Goal: Task Accomplishment & Management: Manage account settings

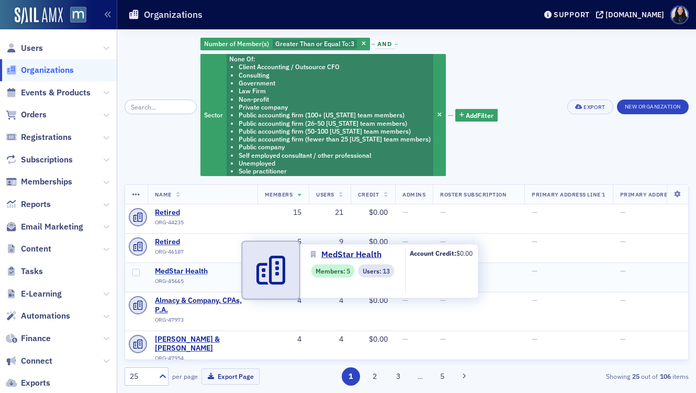
click at [190, 271] on span "MedStar Health" at bounding box center [202, 270] width 95 height 9
select select "US"
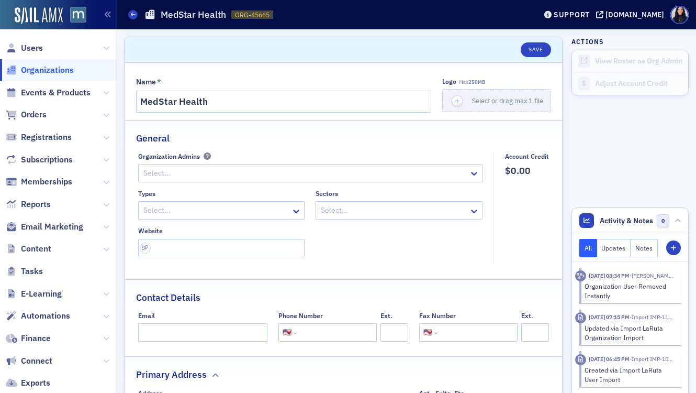
click at [196, 210] on div at bounding box center [216, 210] width 148 height 13
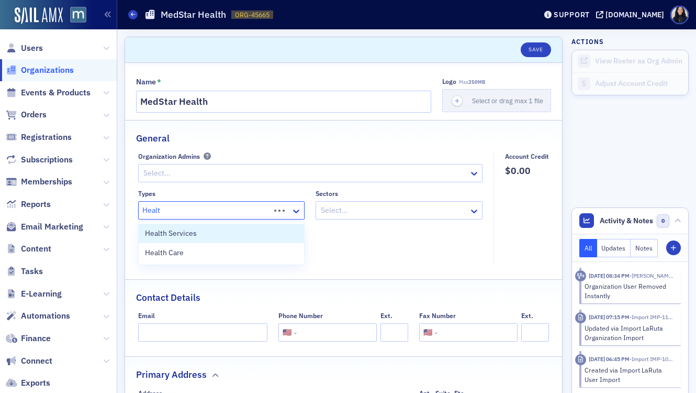
type input "Health"
click at [188, 237] on span "Health Services" at bounding box center [171, 233] width 52 height 11
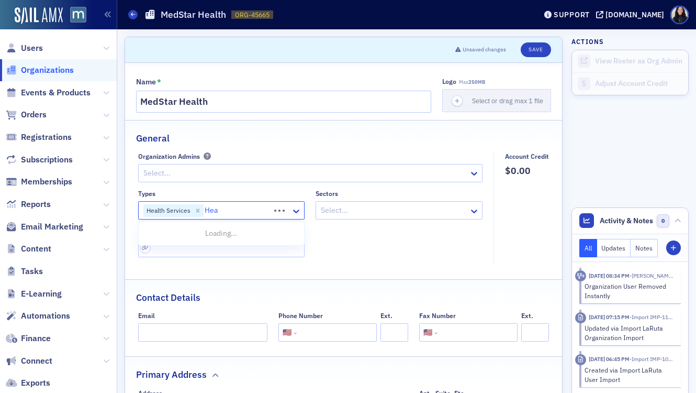
type input "Heal"
click at [215, 236] on div "Health Care" at bounding box center [221, 233] width 153 height 11
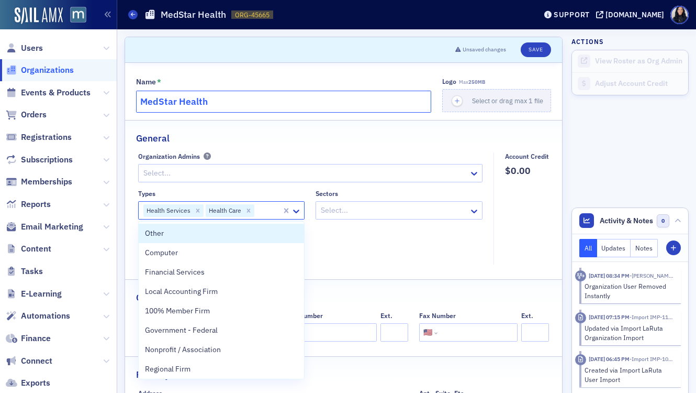
click at [237, 102] on input "MedStar Health" at bounding box center [283, 102] width 295 height 22
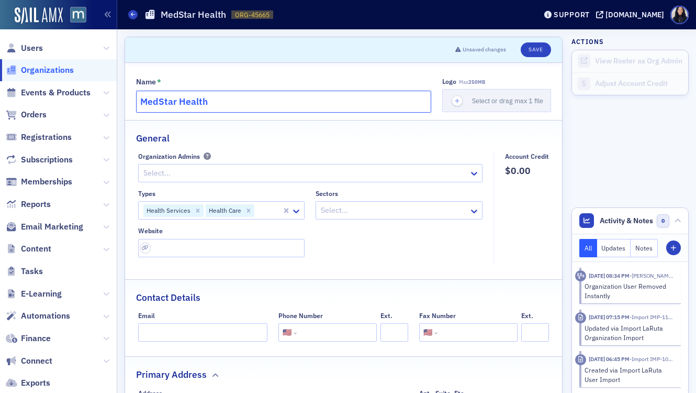
click at [237, 102] on input "MedStar Health" at bounding box center [283, 102] width 295 height 22
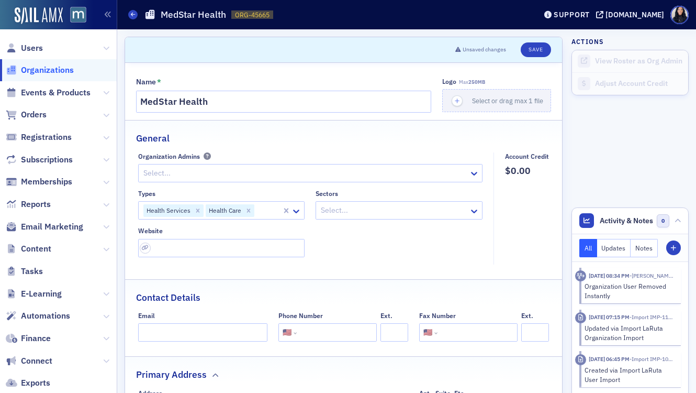
click at [370, 214] on div at bounding box center [394, 210] width 148 height 13
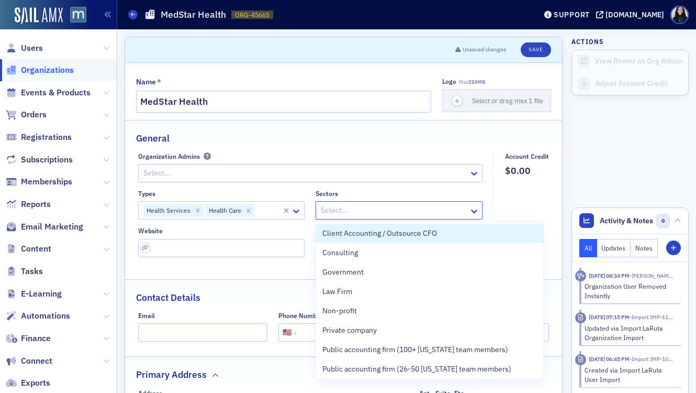
click at [370, 214] on div at bounding box center [394, 210] width 148 height 13
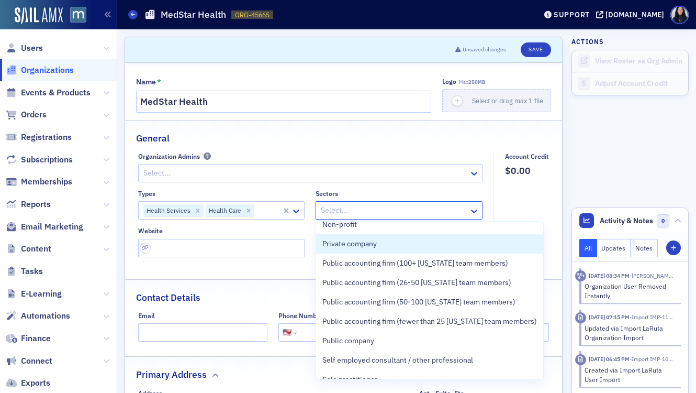
scroll to position [118, 0]
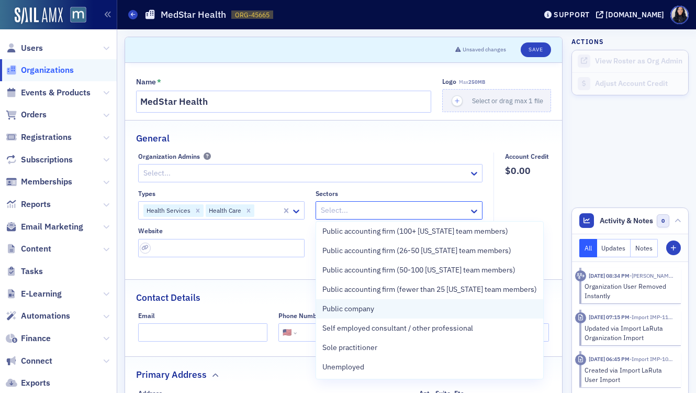
click at [350, 312] on span "Public company" at bounding box center [349, 308] width 52 height 11
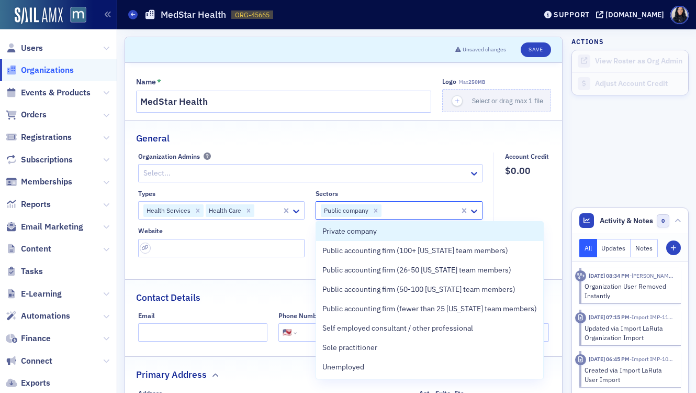
click at [541, 215] on fieldset "Account Credit $0.00" at bounding box center [524, 208] width 61 height 112
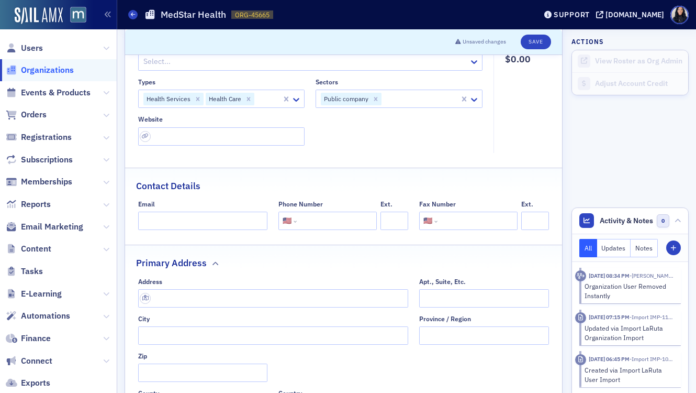
scroll to position [124, 0]
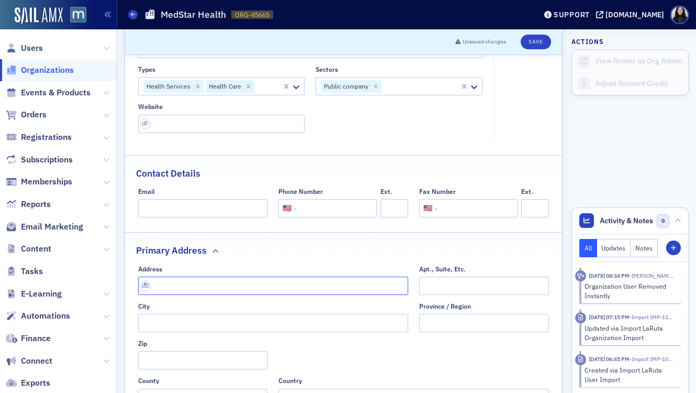
click at [183, 284] on input "text" at bounding box center [273, 285] width 271 height 18
paste input "1420 Key Hwy, Baltimore, MD 21230"
type input "1420 Key Hwy"
type input "Baltimore"
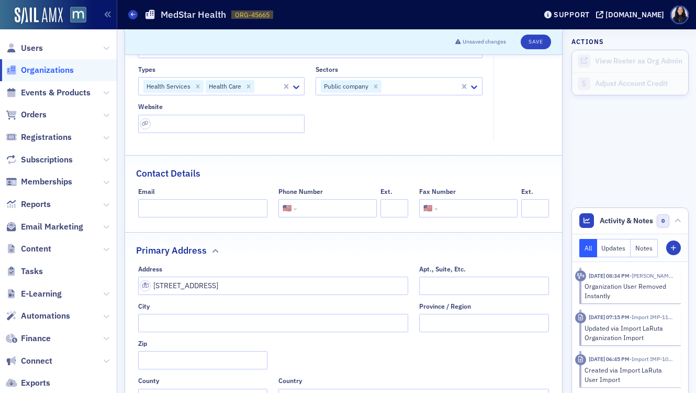
type input "21230-5546"
click at [292, 242] on div "Primary Address" at bounding box center [343, 244] width 415 height 25
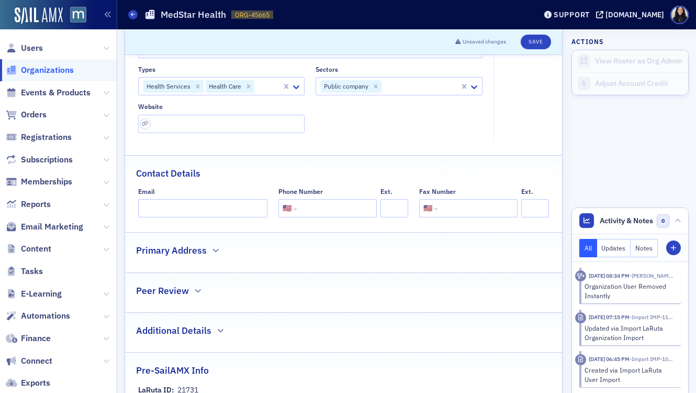
click at [315, 206] on input "tel" at bounding box center [336, 208] width 74 height 18
paste input "(410) 230-7800"
type input "(410) 230-7800"
click at [387, 152] on div "Name * MedStar Health Logo Max 250MB Select or drag max 1 file General Organiza…" at bounding box center [343, 176] width 437 height 475
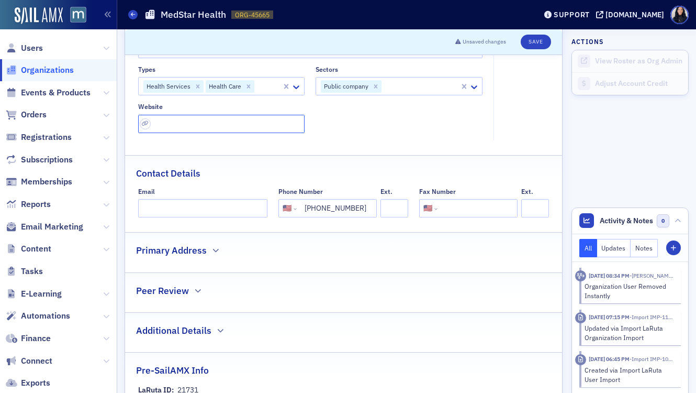
click at [257, 127] on input "url" at bounding box center [221, 124] width 167 height 18
paste input "https://www.medstarhealth.org/locations/federal-hill"
type input "https://www.medstarhealth.org/locations/federal-hill"
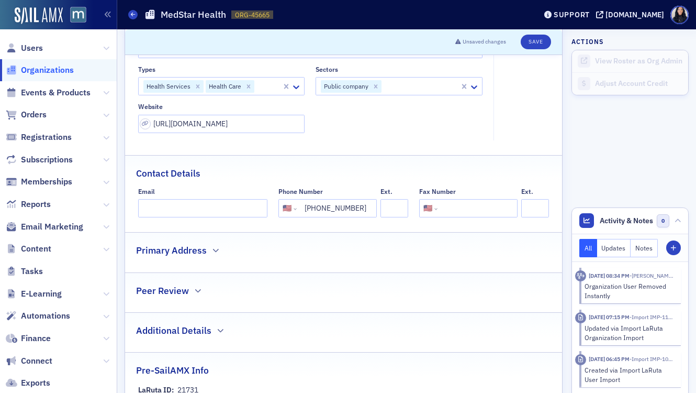
click at [376, 130] on div "Types Health Services Health Care Sectors Public company Website https://www.me…" at bounding box center [310, 99] width 345 height 68
click at [539, 41] on button "Save" at bounding box center [536, 42] width 30 height 15
select select "US"
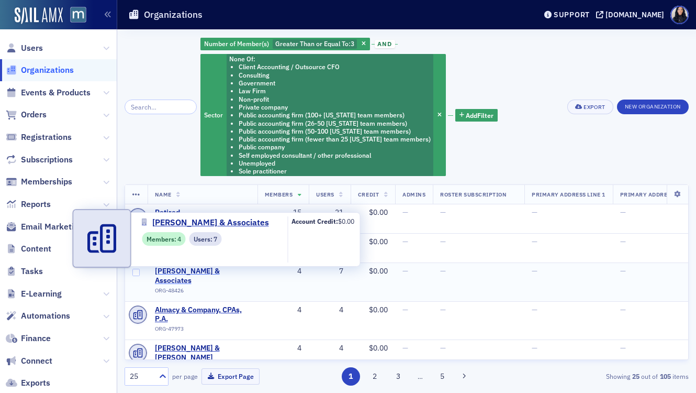
click at [200, 272] on span "Graber & Associates" at bounding box center [202, 275] width 95 height 18
select select "US"
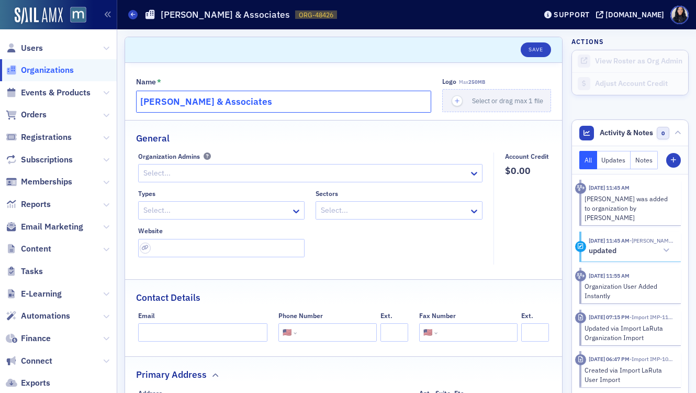
click at [216, 98] on input "Graber & Associates" at bounding box center [283, 102] width 295 height 22
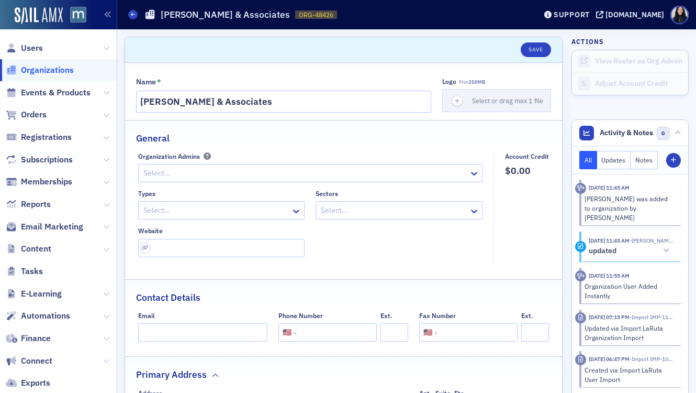
scroll to position [110, 0]
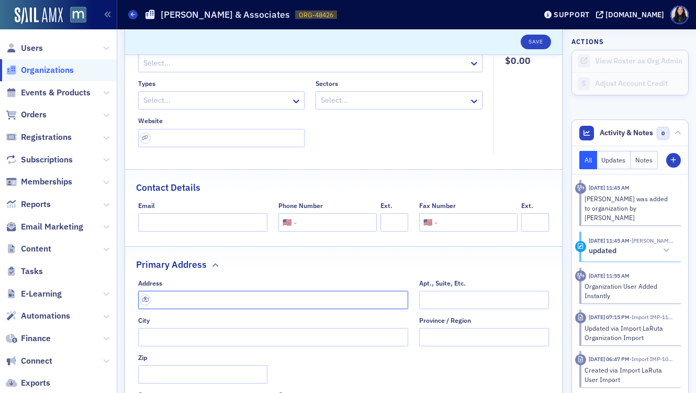
click at [212, 298] on input "text" at bounding box center [273, 300] width 271 height 18
paste input "6210 Park Heights Ave. Suite 101 Baltimore, MD 21215"
type input "6210 Park Heights Ave suite 101"
type input "Baltimore"
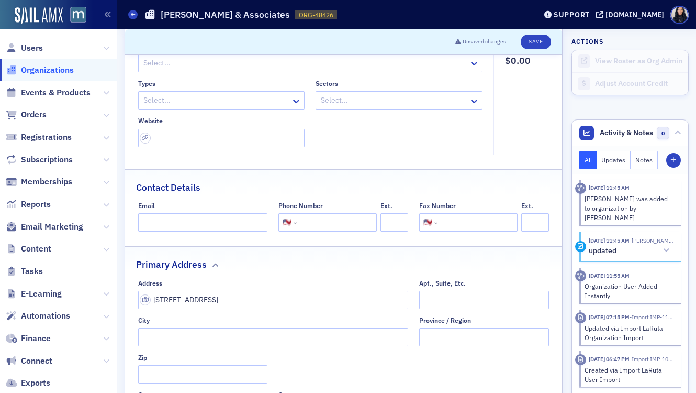
type input "21215-3626"
click at [375, 270] on div "Primary Address" at bounding box center [343, 259] width 415 height 25
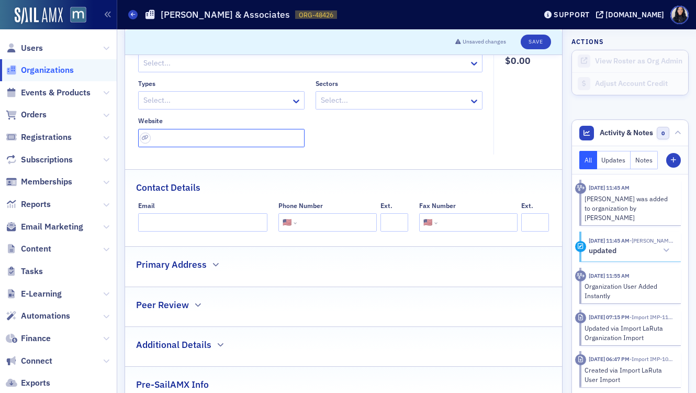
click at [280, 140] on input "url" at bounding box center [221, 138] width 167 height 18
paste input "https://www.grabercpa.com/"
type input "https://www.grabercpa.com/"
click at [331, 219] on input "tel" at bounding box center [336, 222] width 74 height 18
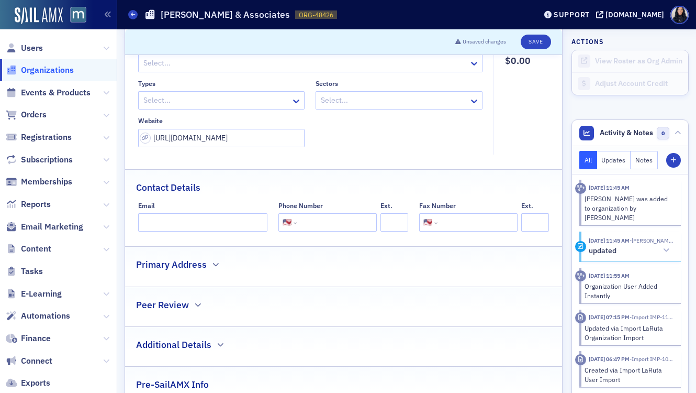
click at [331, 219] on input "tel" at bounding box center [336, 222] width 74 height 18
paste input "(410) 466-3779"
type input "(410) 466-3779"
click at [448, 157] on fieldset "General Organization Admins Select... Types Select... Sectors Select... Website…" at bounding box center [343, 86] width 437 height 152
click at [210, 265] on button "button" at bounding box center [215, 264] width 10 height 9
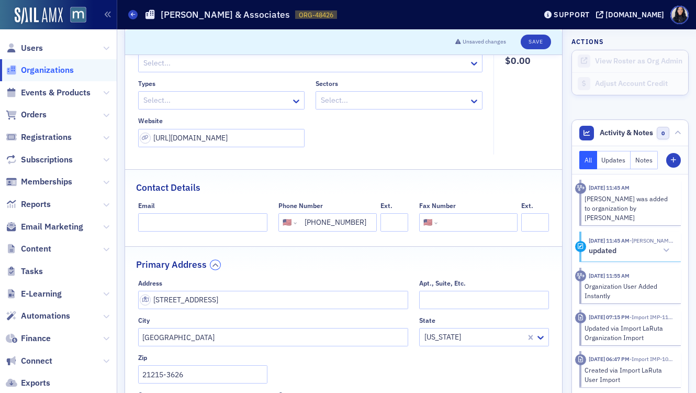
scroll to position [0, 0]
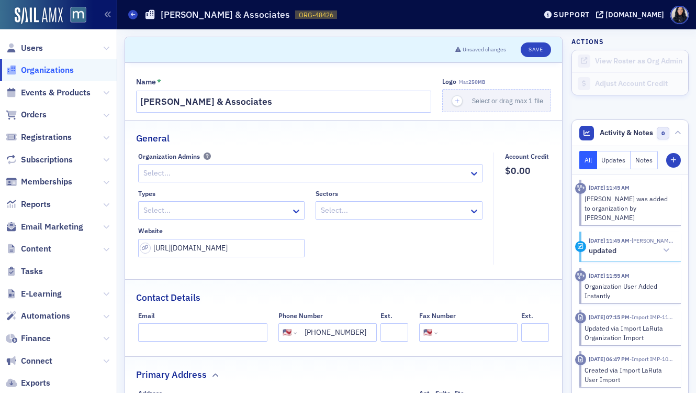
click at [258, 212] on div at bounding box center [216, 210] width 148 height 13
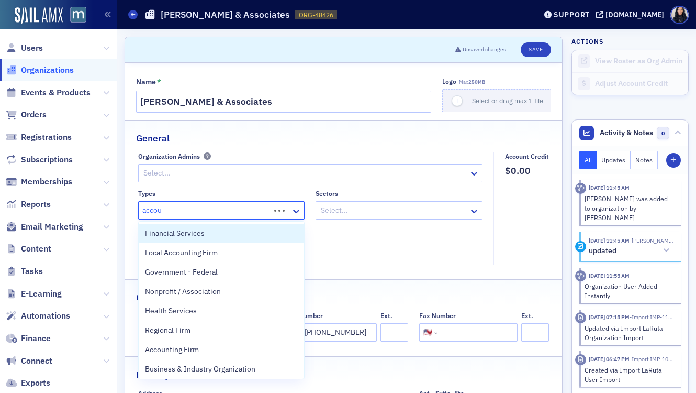
type input "accoun"
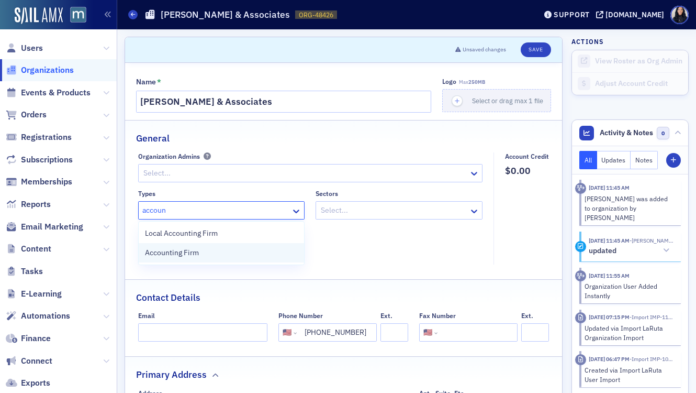
click at [232, 258] on div "Accounting Firm" at bounding box center [222, 252] width 166 height 19
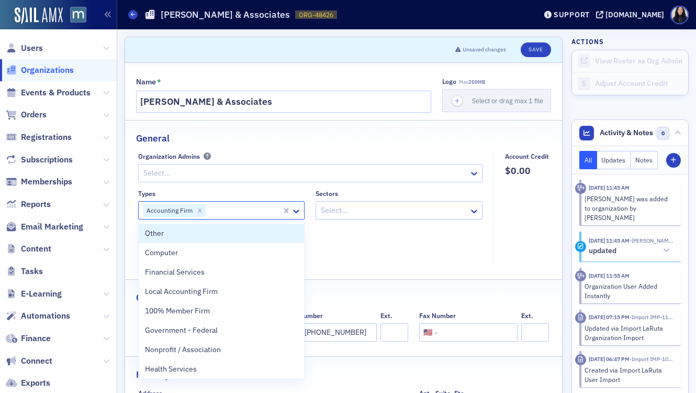
click at [451, 264] on fieldset "Organization Admins Select... Types option Accounting Firm, selected. Other, 1 …" at bounding box center [313, 208] width 350 height 112
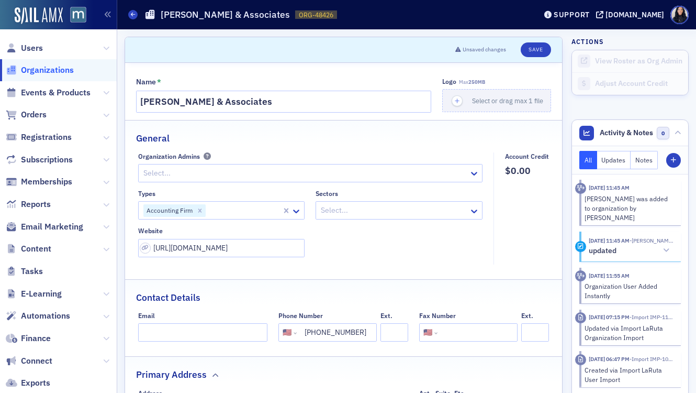
click at [387, 209] on div at bounding box center [394, 210] width 148 height 13
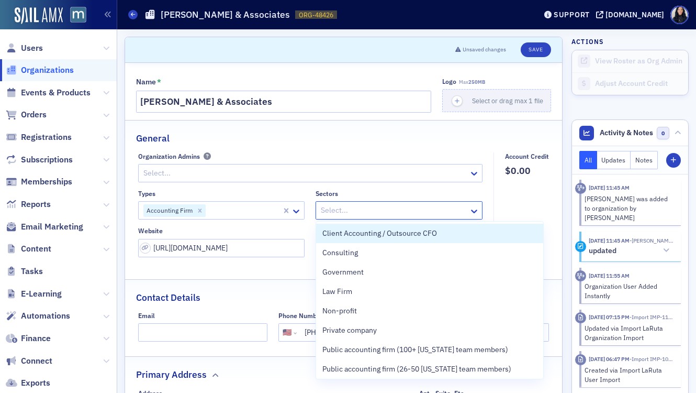
click at [466, 210] on div at bounding box center [394, 210] width 148 height 13
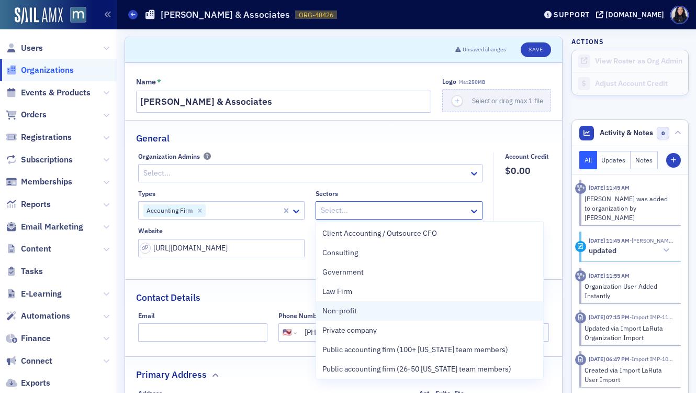
scroll to position [118, 0]
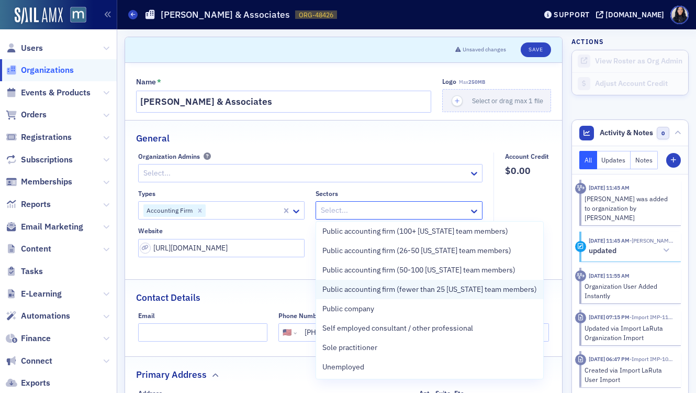
click at [416, 290] on span "Public accounting firm (fewer than 25 [US_STATE] team members)" at bounding box center [430, 289] width 215 height 11
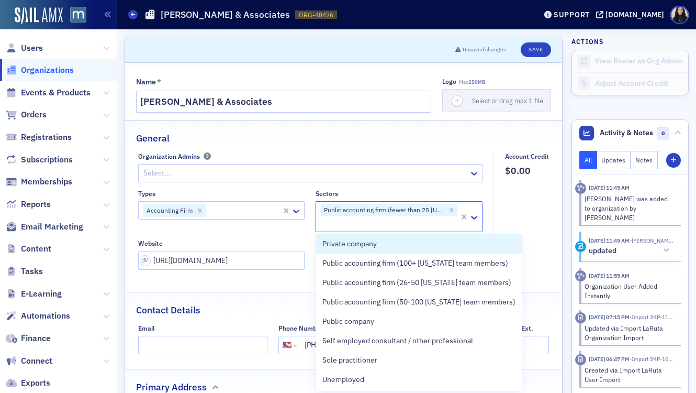
click at [442, 136] on div "General" at bounding box center [343, 132] width 415 height 25
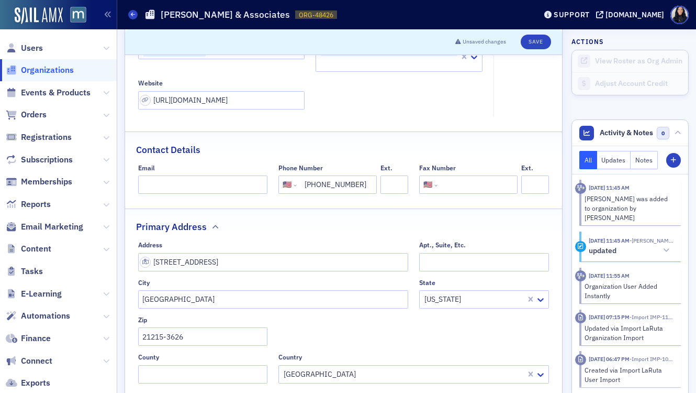
scroll to position [161, 0]
click at [539, 38] on button "Save" at bounding box center [536, 42] width 30 height 15
select select "US"
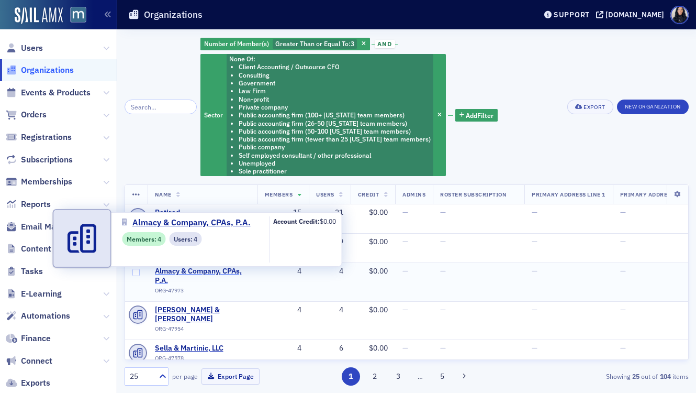
click at [203, 271] on span "Almacy & Company, CPAs, P.A." at bounding box center [202, 275] width 95 height 18
select select "US"
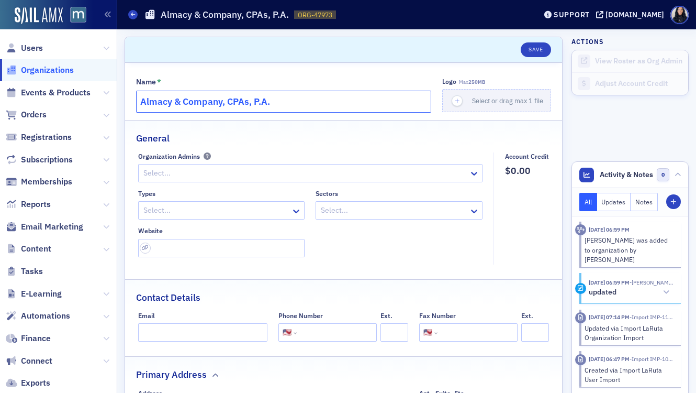
click at [247, 101] on input "Almacy & Company, CPAs, P.A." at bounding box center [283, 102] width 295 height 22
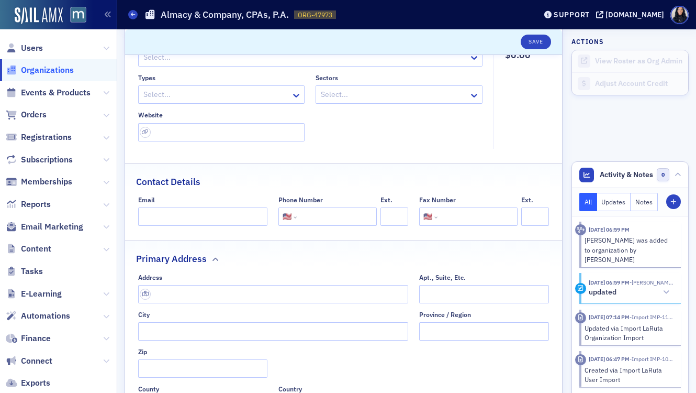
scroll to position [124, 0]
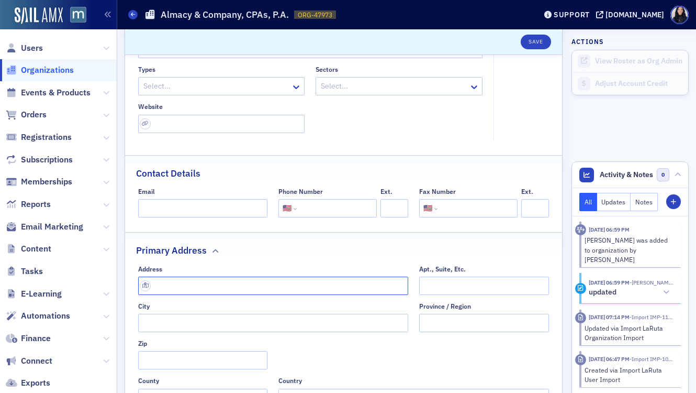
click at [218, 288] on input "text" at bounding box center [273, 285] width 271 height 18
paste input "[STREET_ADDRESS]"
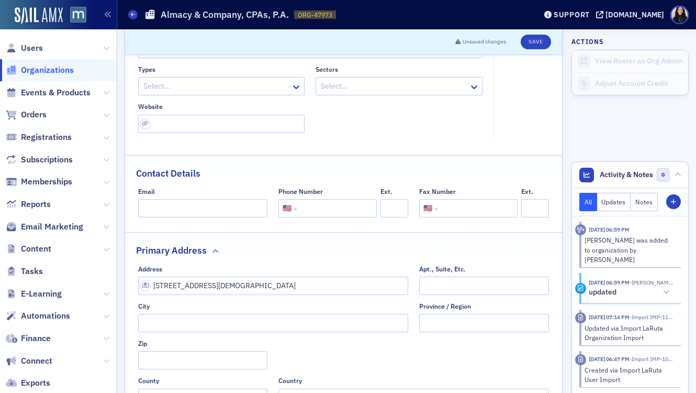
type input "[STREET_ADDRESS]"
type input "[PERSON_NAME]"
type input "21701"
type input "[GEOGRAPHIC_DATA]"
click at [320, 210] on input "tel" at bounding box center [336, 208] width 74 height 18
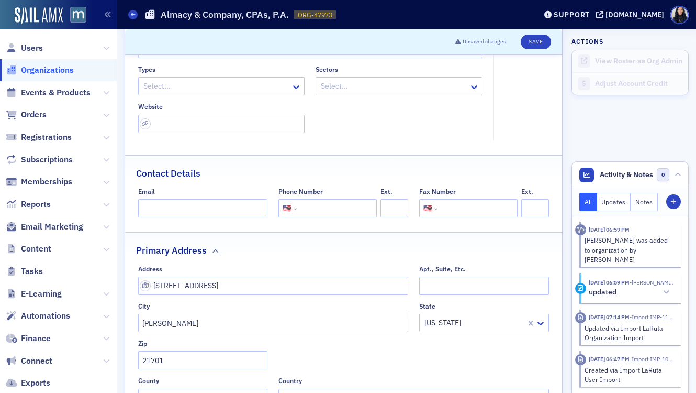
click at [320, 210] on input "tel" at bounding box center [336, 208] width 74 height 18
paste input "[PHONE_NUMBER]"
type input "[PHONE_NUMBER]"
click at [268, 126] on input "url" at bounding box center [221, 124] width 167 height 18
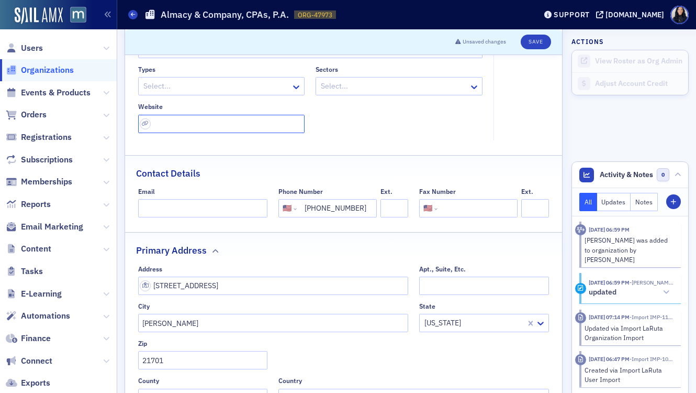
paste input "[URL][DOMAIN_NAME]"
type input "[URL][DOMAIN_NAME]"
click at [369, 127] on div "Types Select... Sectors Select... Website [URL][DOMAIN_NAME]" at bounding box center [310, 99] width 345 height 68
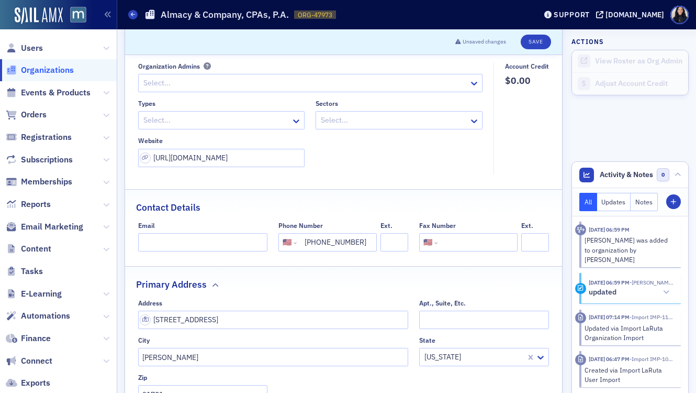
scroll to position [0, 0]
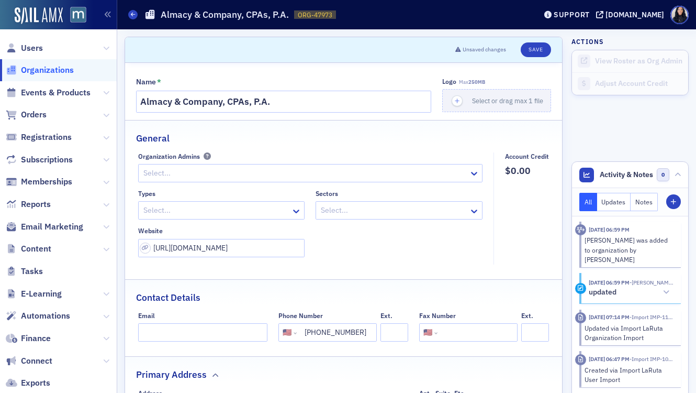
click at [166, 214] on div at bounding box center [216, 210] width 148 height 13
type input "ac"
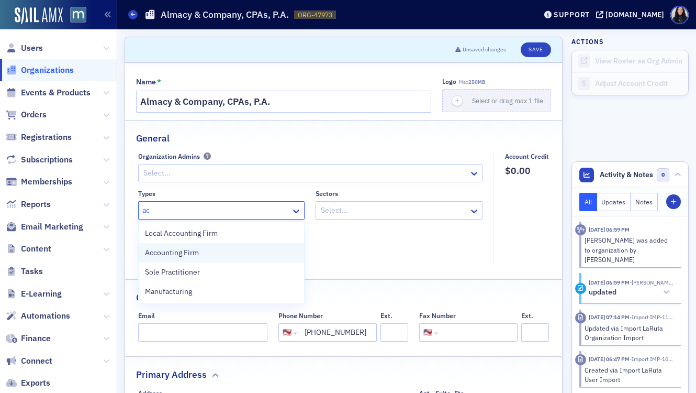
click at [163, 252] on span "Accounting Firm" at bounding box center [172, 252] width 54 height 11
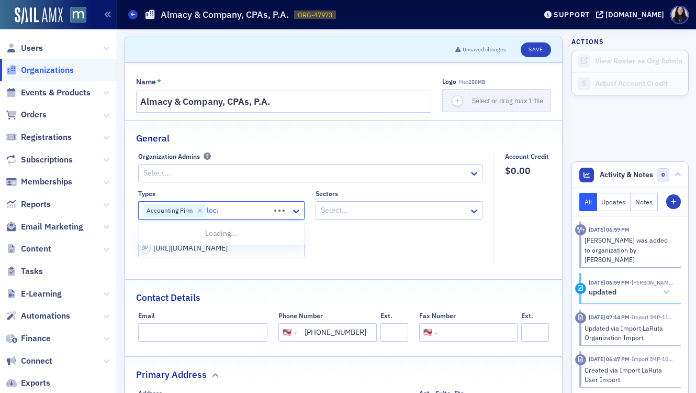
type input "local"
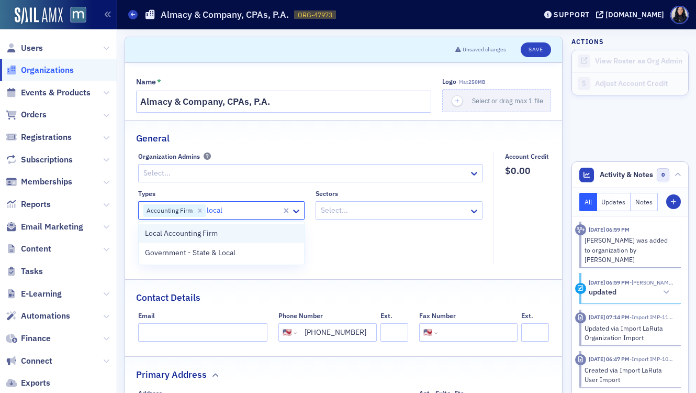
click at [224, 231] on div "Local Accounting Firm" at bounding box center [221, 233] width 153 height 11
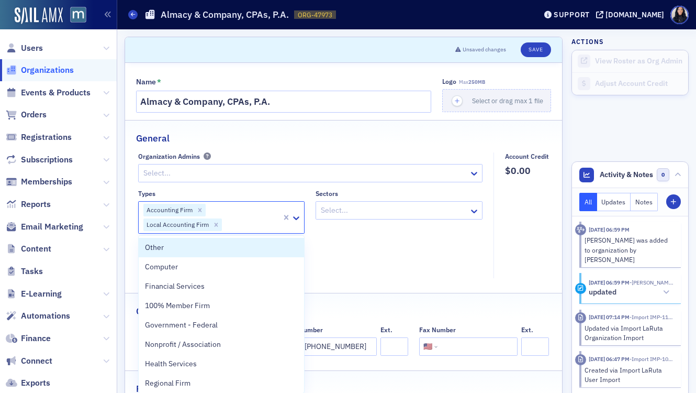
click at [346, 240] on div "Types option Local Accounting Firm, selected. Other, 1 of 34. 34 results availa…" at bounding box center [310, 230] width 345 height 81
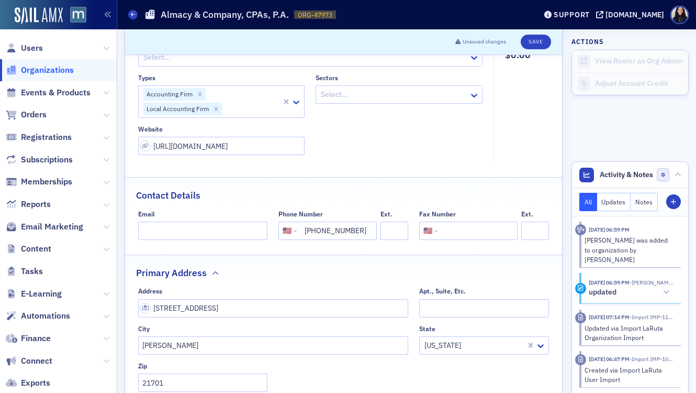
scroll to position [116, 0]
click at [480, 232] on input "tel" at bounding box center [477, 230] width 74 height 18
paste input "[PHONE_NUMBER]"
type input "[PHONE_NUMBER]"
